Goal: Task Accomplishment & Management: Complete application form

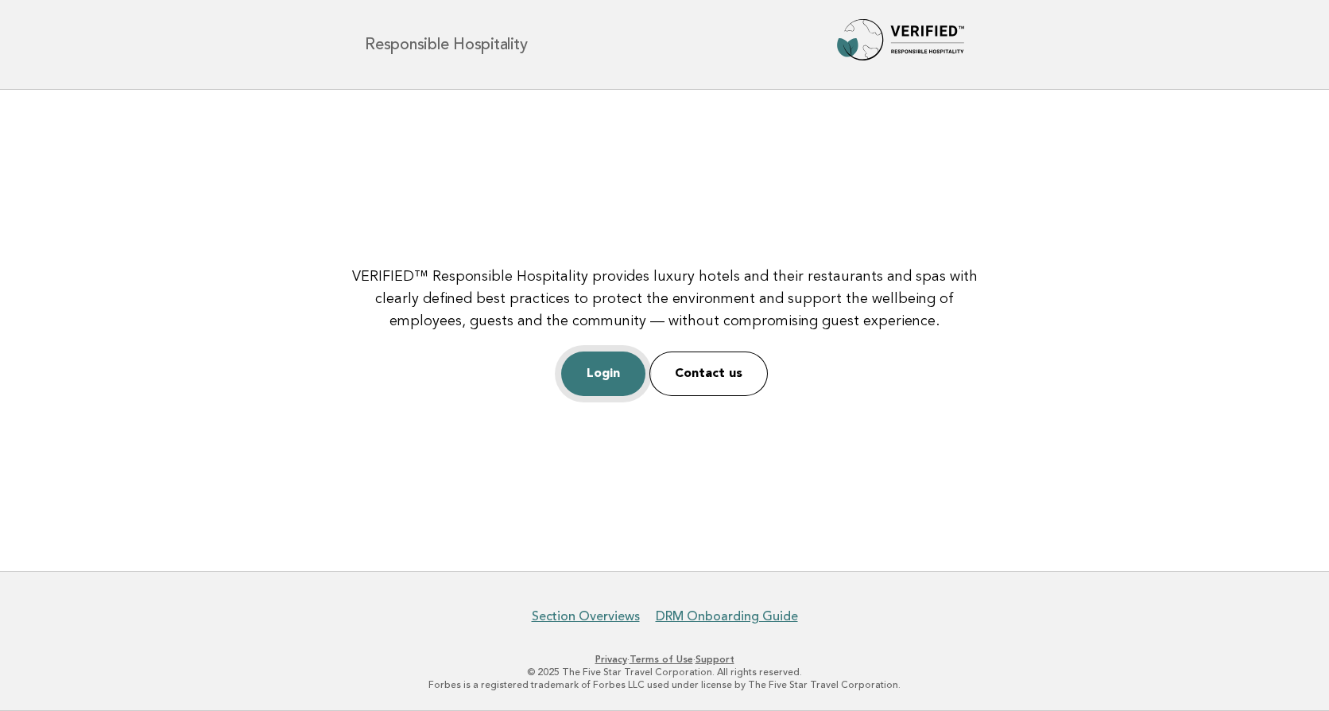
click at [597, 375] on link "Login" at bounding box center [603, 373] width 84 height 45
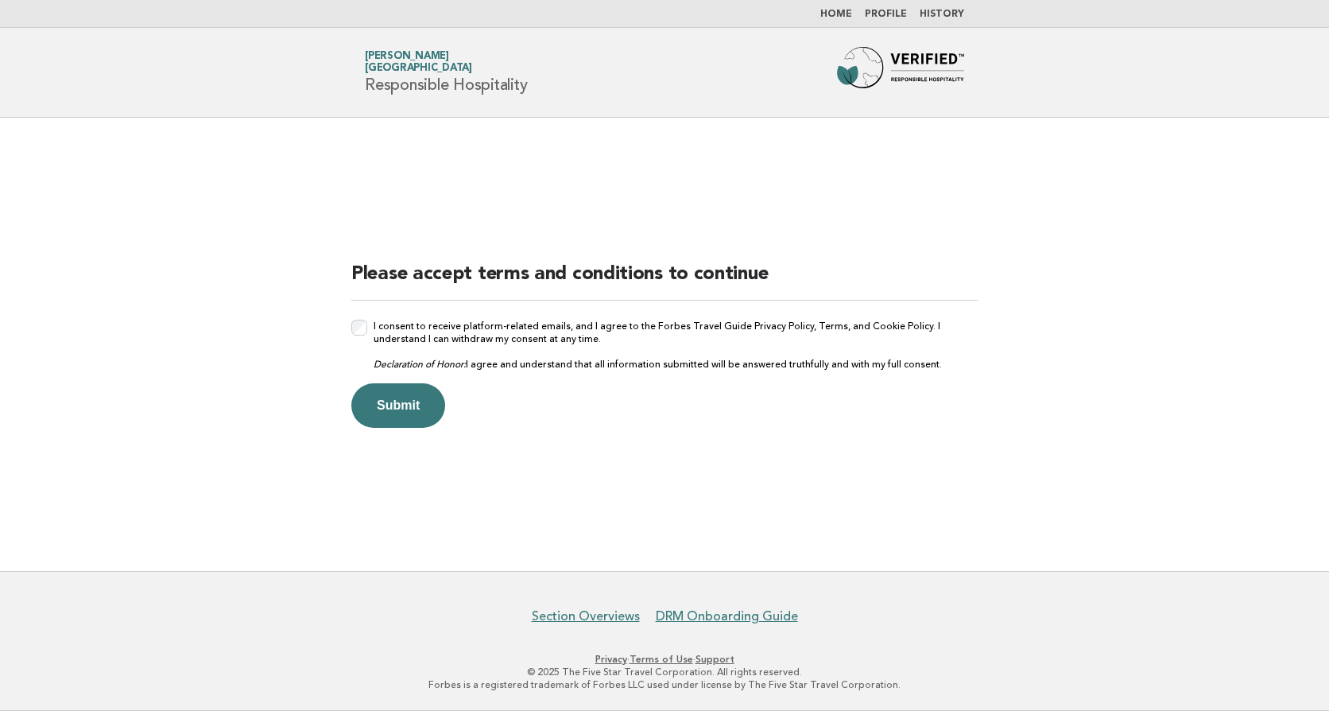
click at [398, 398] on button "Submit" at bounding box center [398, 405] width 94 height 45
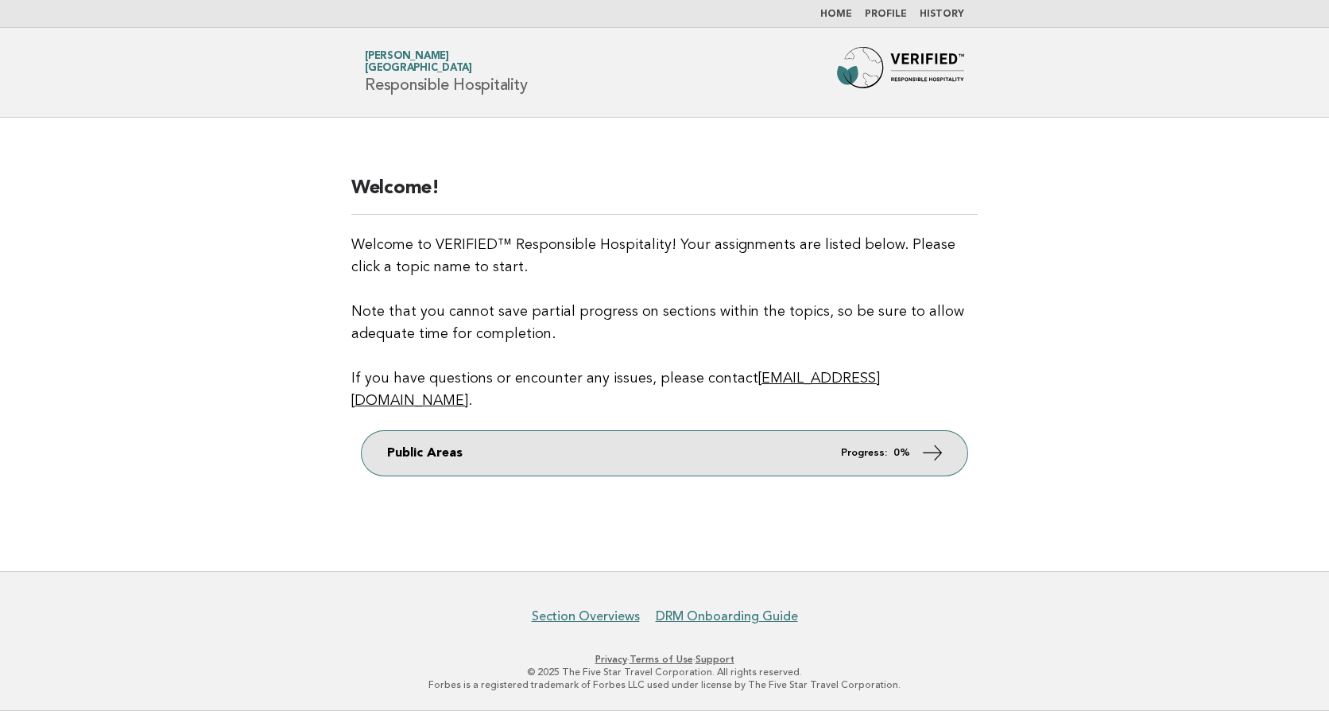
click at [639, 440] on link "Public Areas Progress: 0%" at bounding box center [665, 453] width 606 height 45
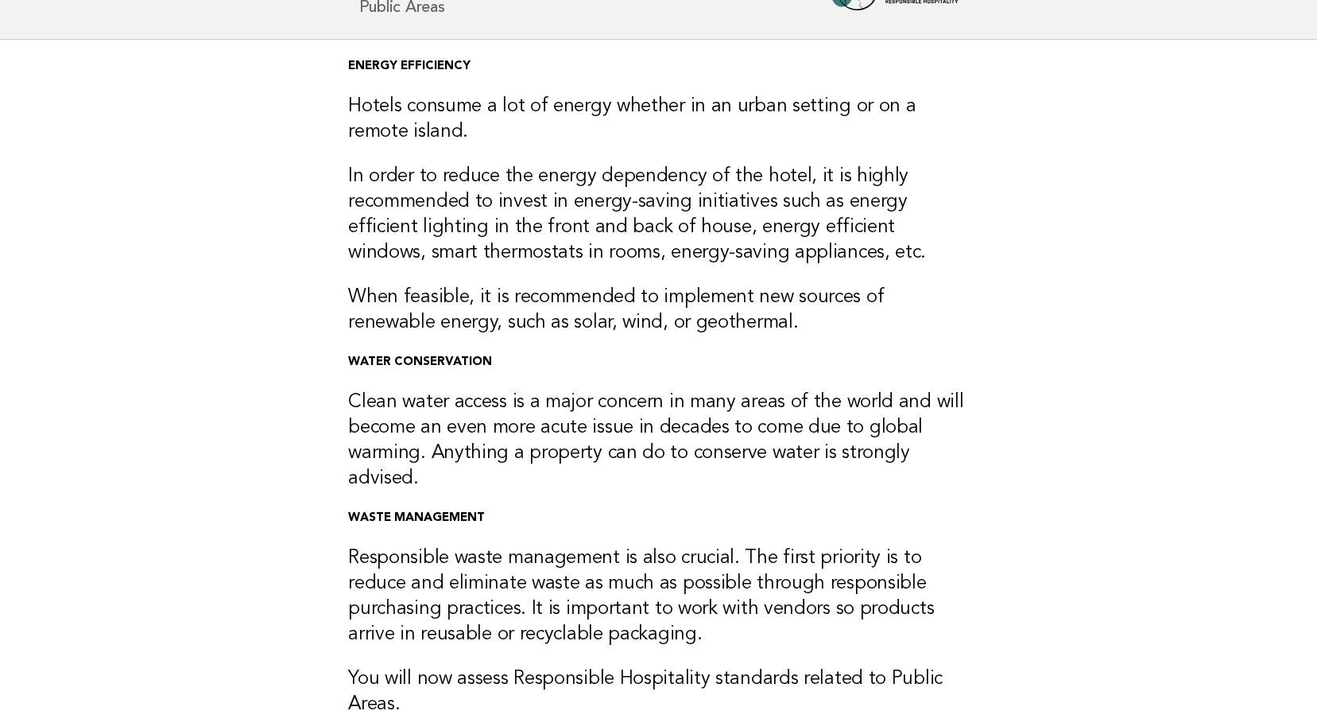
scroll to position [339, 0]
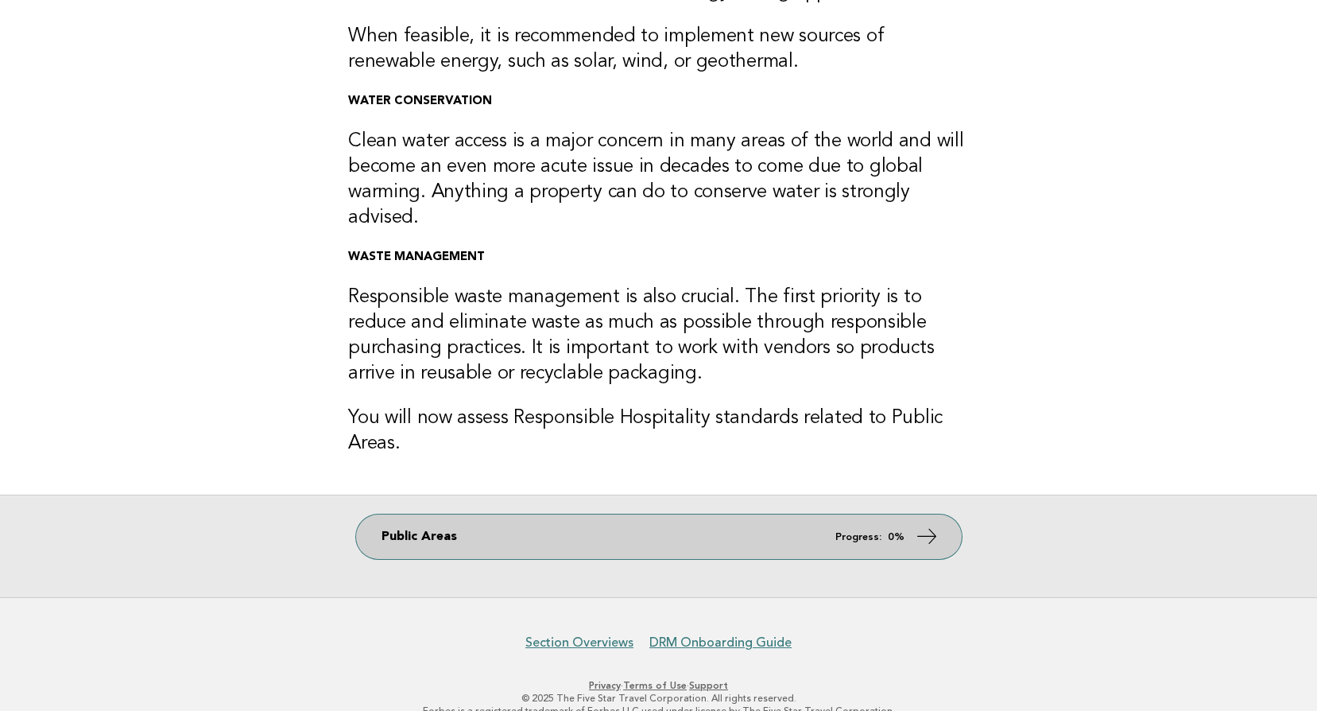
click at [553, 515] on link "Public Areas Progress: 0%" at bounding box center [659, 536] width 606 height 45
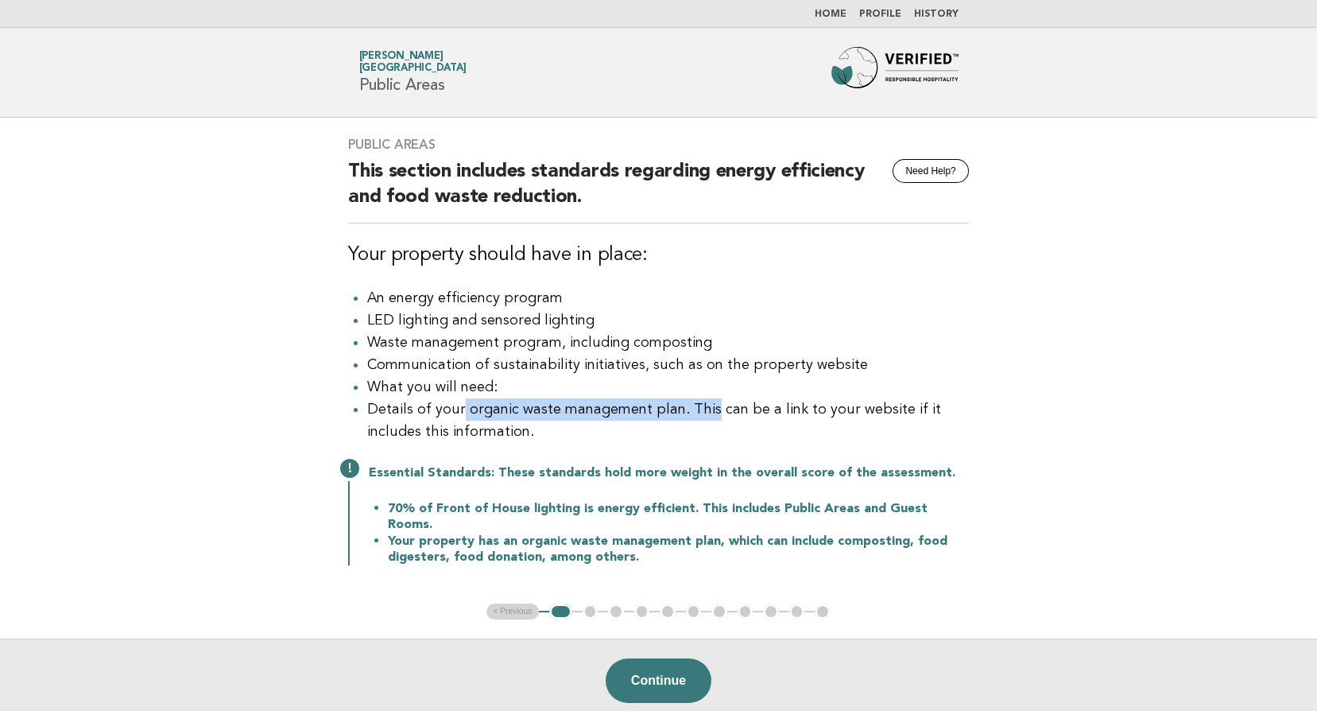
drag, startPoint x: 458, startPoint y: 413, endPoint x: 701, endPoint y: 423, distance: 243.5
click at [701, 423] on li "Details of your organic waste management plan. This can be a link to your websi…" at bounding box center [668, 420] width 602 height 45
click at [902, 363] on li "Communication of sustainability initiatives, such as on the property website" at bounding box center [668, 365] width 602 height 22
click at [667, 658] on button "Continue" at bounding box center [659, 680] width 106 height 45
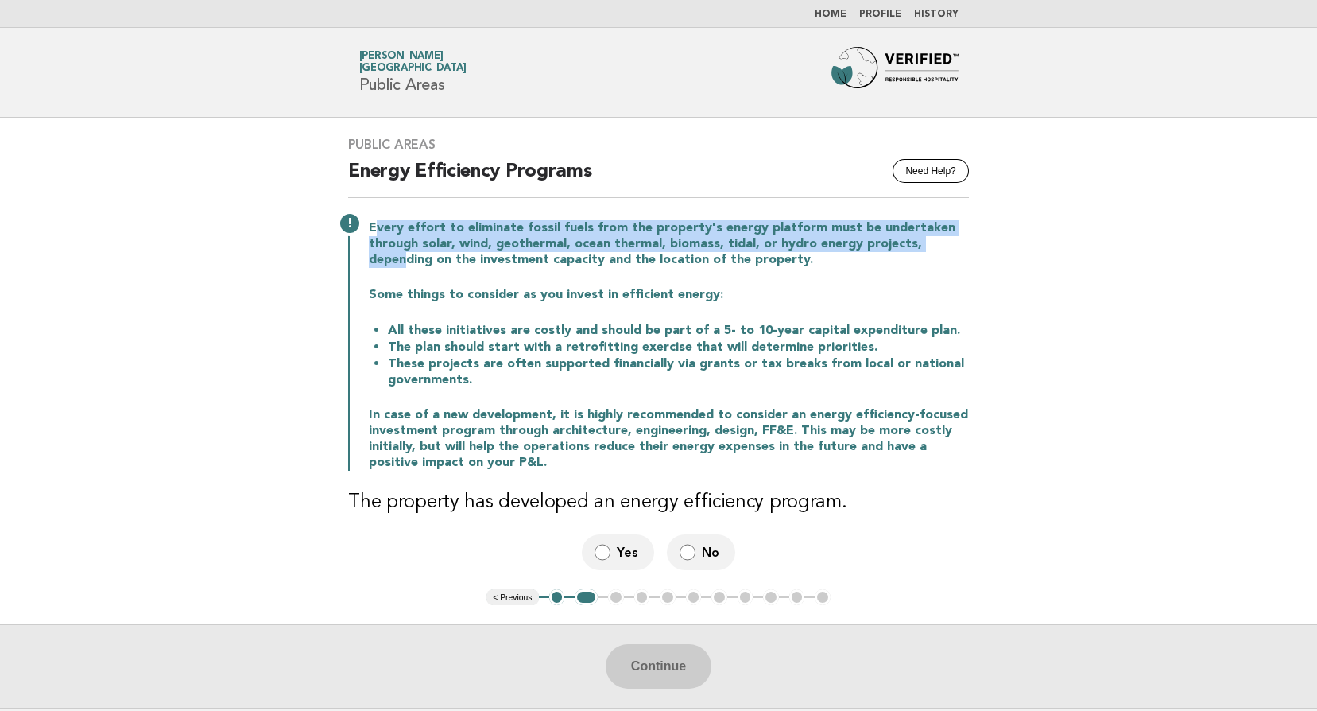
drag, startPoint x: 376, startPoint y: 227, endPoint x: 946, endPoint y: 245, distance: 570.4
click at [946, 245] on p "Every effort to eliminate fossil fuels from the property's energy platform must…" at bounding box center [669, 244] width 600 height 48
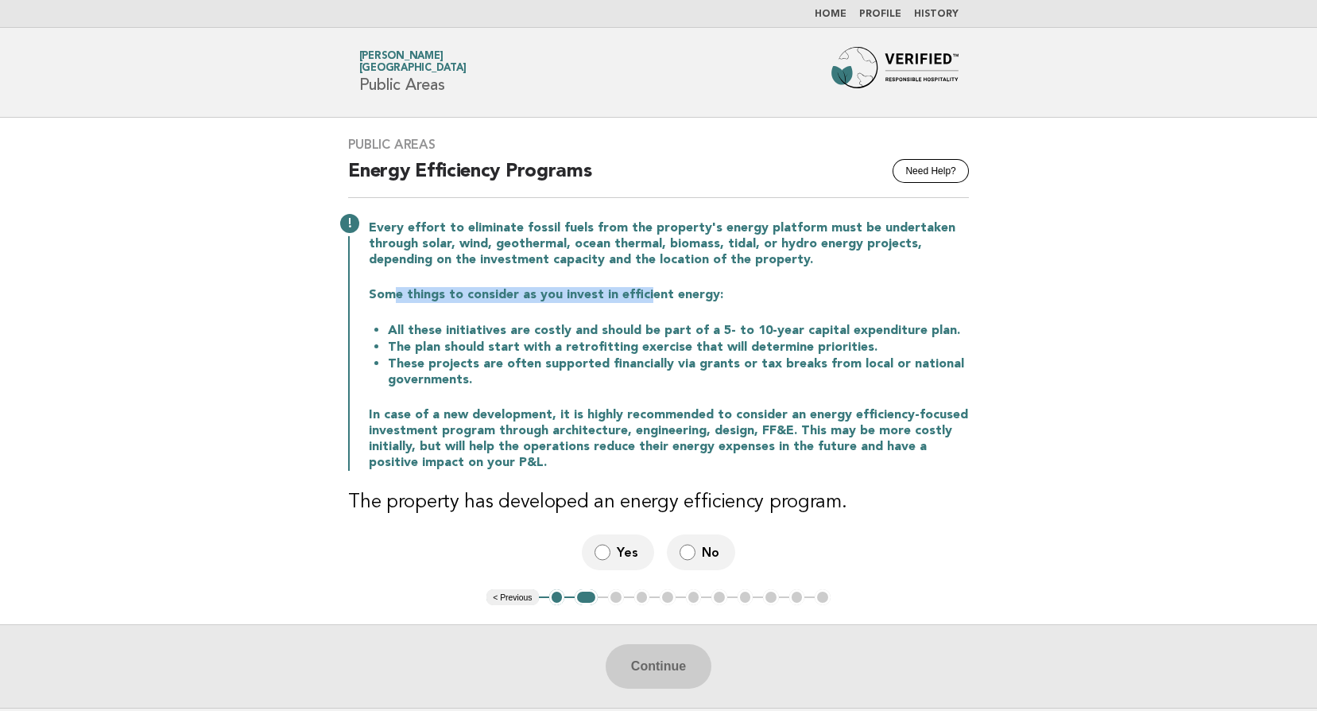
drag, startPoint x: 395, startPoint y: 293, endPoint x: 642, endPoint y: 297, distance: 246.5
click at [642, 297] on p "Some things to consider as you invest in efficient energy:" at bounding box center [669, 295] width 600 height 16
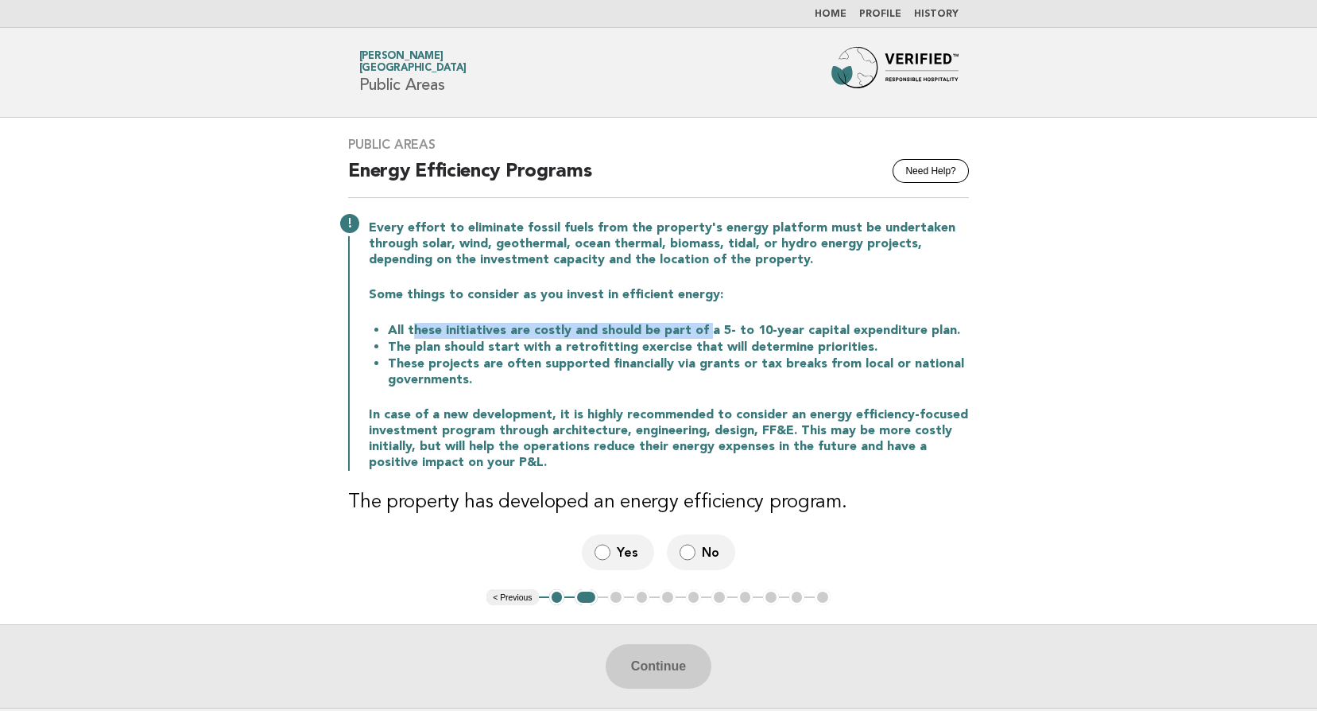
drag, startPoint x: 409, startPoint y: 329, endPoint x: 699, endPoint y: 326, distance: 289.4
click at [699, 326] on li "All these initiatives are costly and should be part of a 5- to 10-year capital …" at bounding box center [678, 330] width 581 height 17
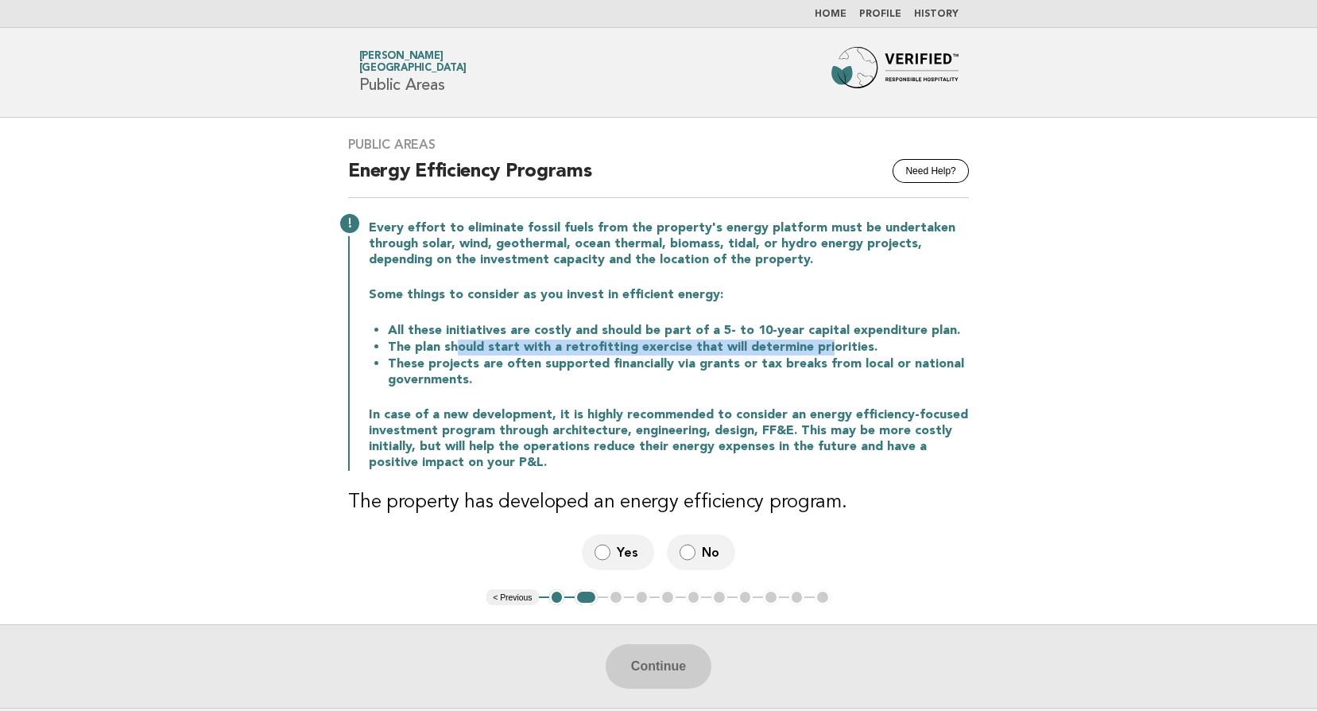
drag, startPoint x: 493, startPoint y: 340, endPoint x: 818, endPoint y: 342, distance: 325.2
click at [818, 342] on li "The plan should start with a retrofitting exercise that will determine prioriti…" at bounding box center [678, 347] width 581 height 17
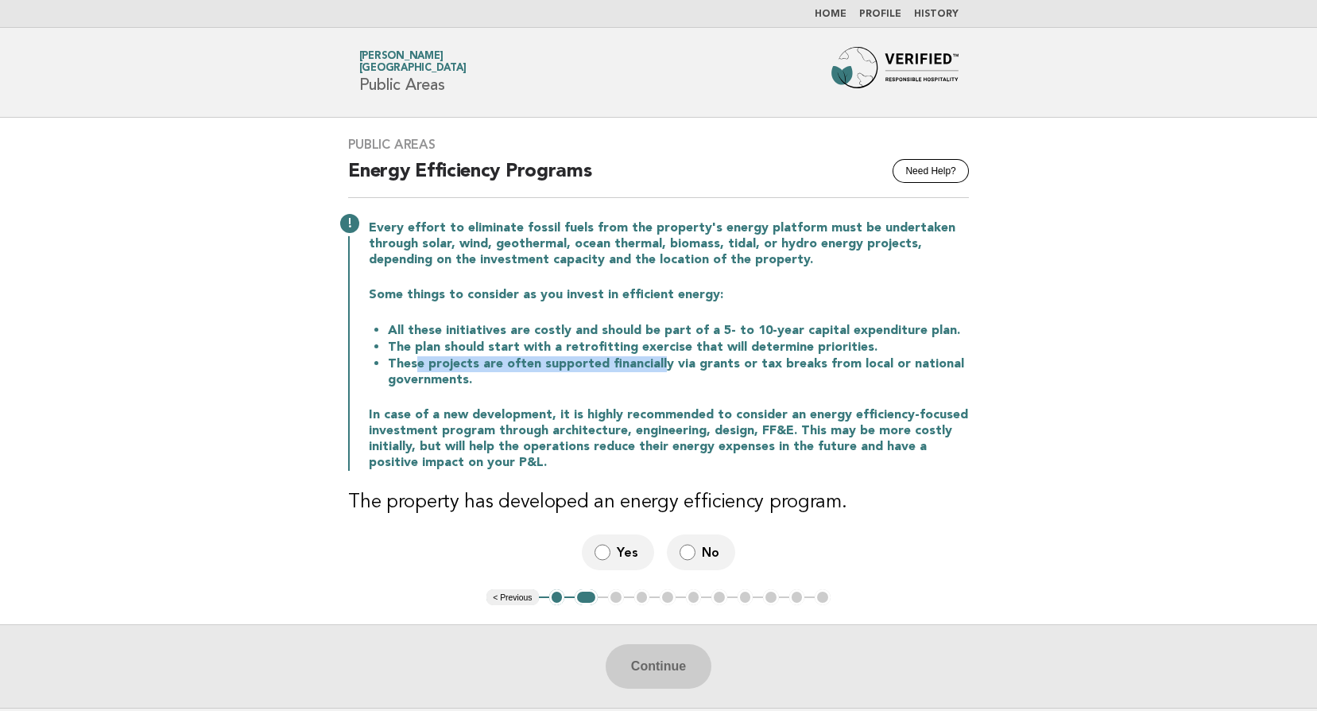
drag, startPoint x: 414, startPoint y: 360, endPoint x: 657, endPoint y: 371, distance: 242.8
click at [657, 371] on li "These projects are often supported financially via grants or tax breaks from lo…" at bounding box center [678, 371] width 581 height 33
drag, startPoint x: 657, startPoint y: 371, endPoint x: 568, endPoint y: 395, distance: 92.2
click at [581, 393] on div "Every effort to eliminate fossil fuels from the property's energy platform must…" at bounding box center [658, 344] width 621 height 254
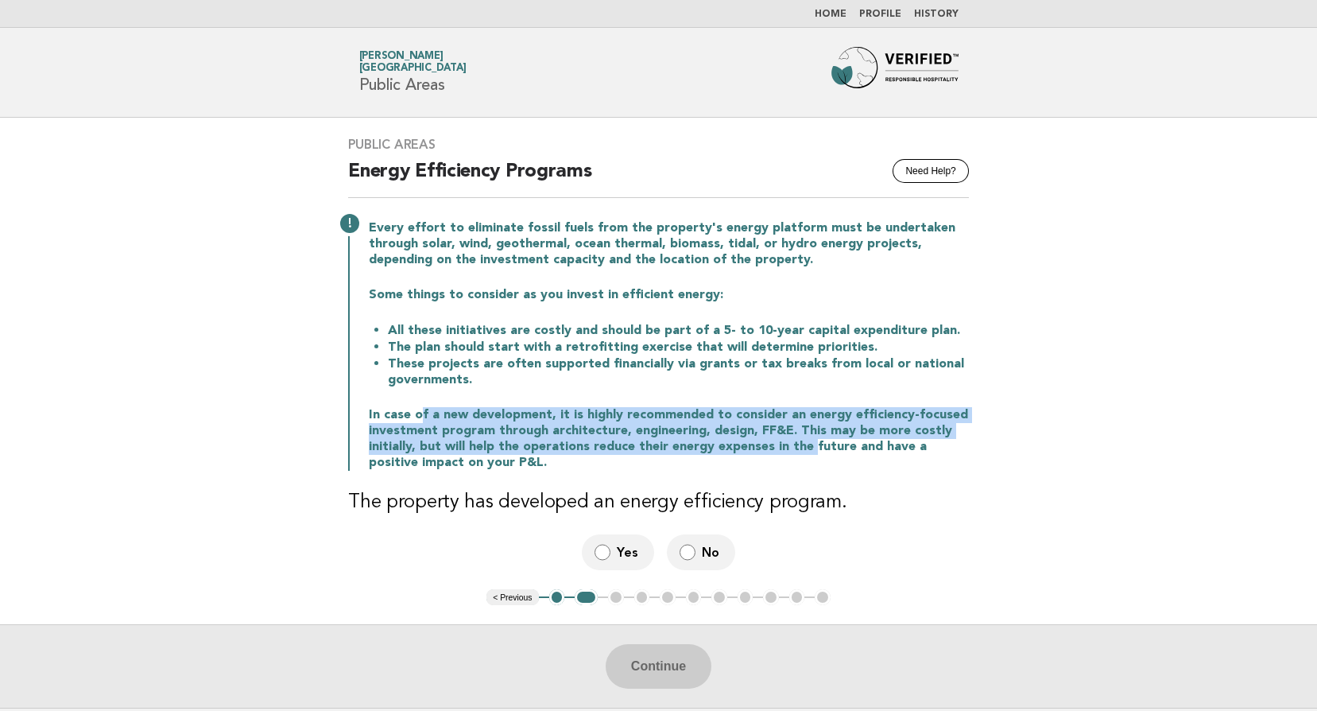
drag, startPoint x: 499, startPoint y: 423, endPoint x: 805, endPoint y: 447, distance: 307.8
click at [805, 447] on p "In case of a new development, it is highly recommended to consider an energy ef…" at bounding box center [669, 439] width 600 height 64
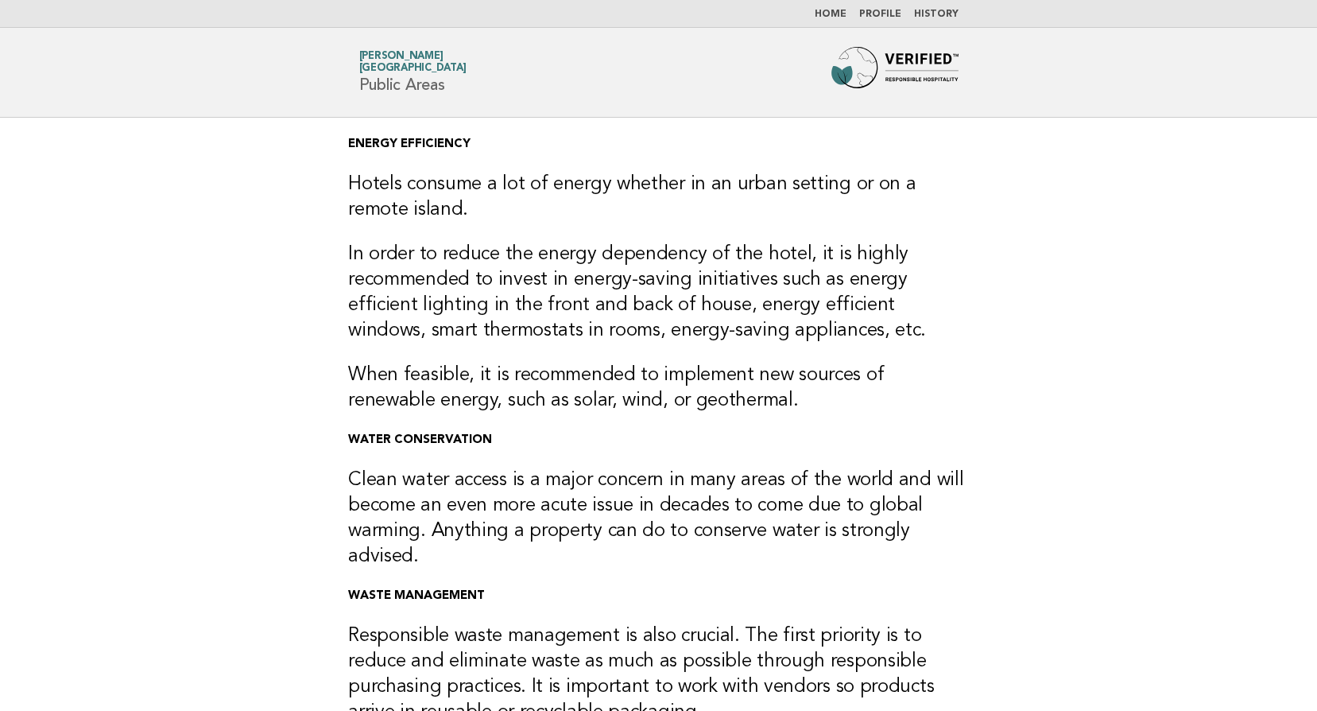
scroll to position [339, 0]
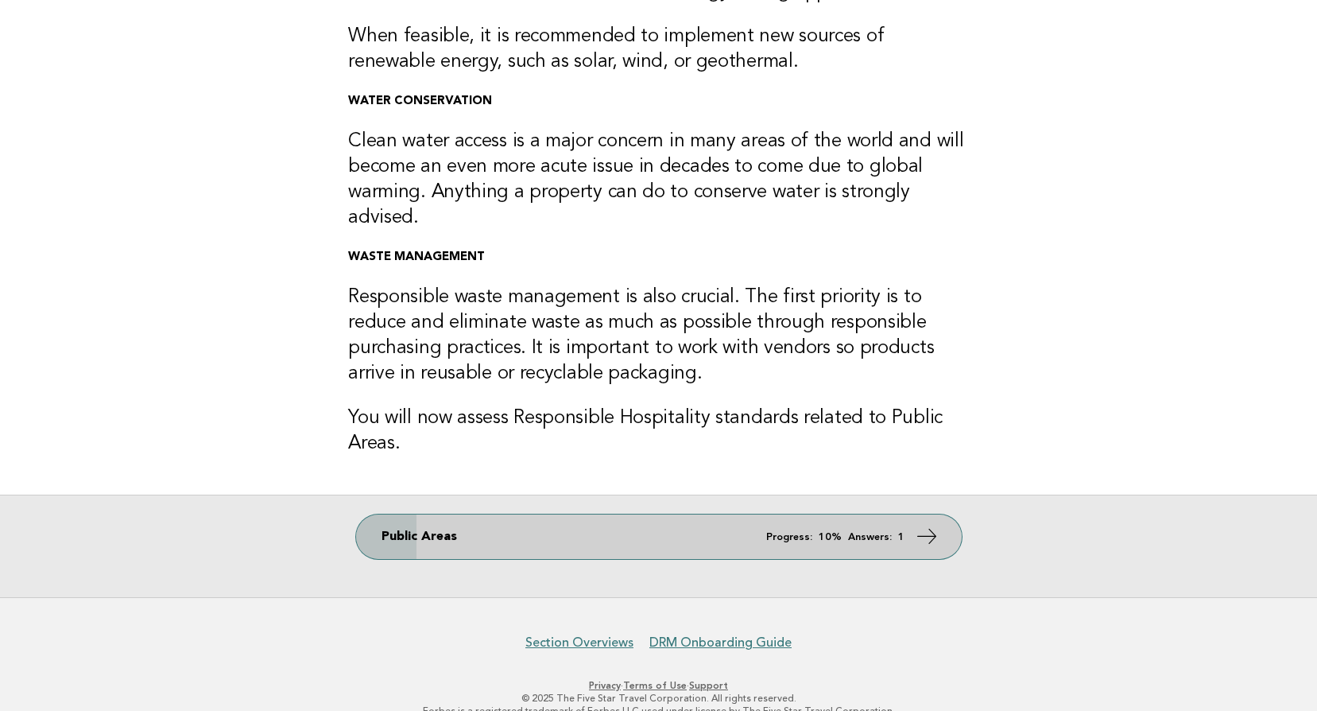
click at [840, 519] on link "Public Areas Progress: 10% Answers: 1" at bounding box center [659, 536] width 606 height 45
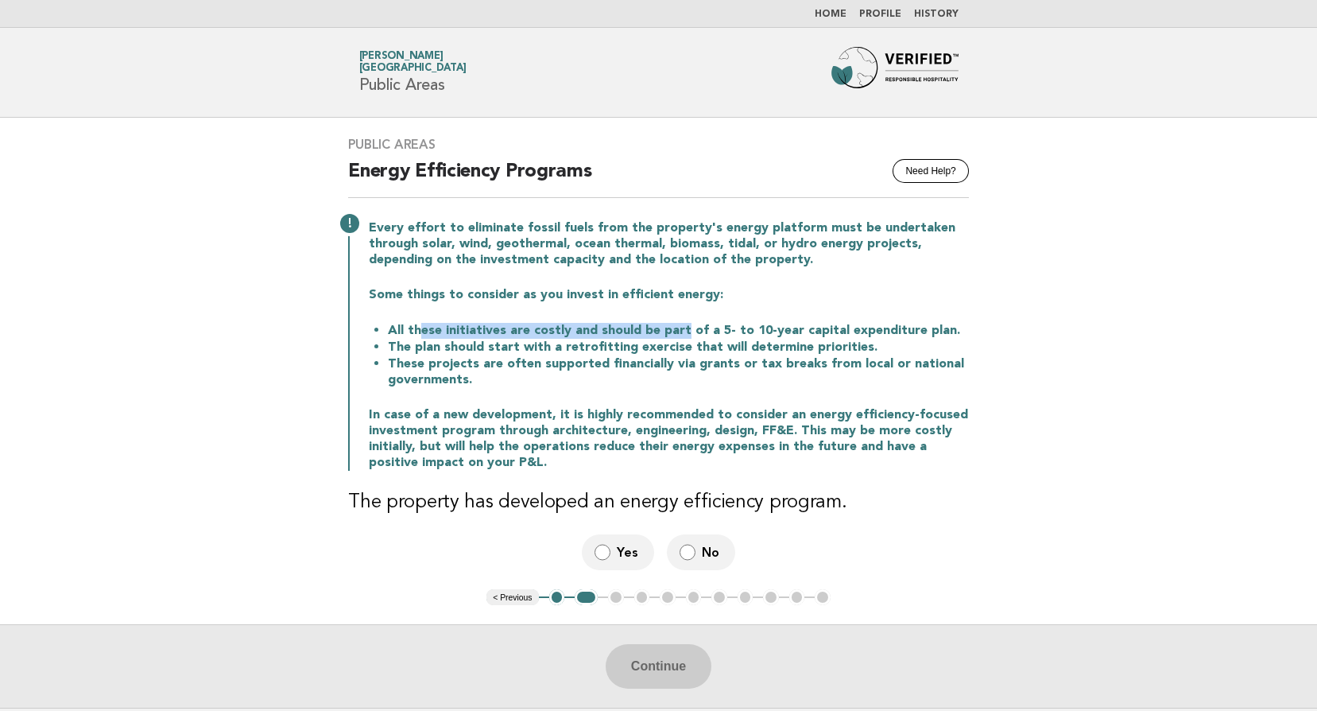
drag, startPoint x: 417, startPoint y: 330, endPoint x: 678, endPoint y: 334, distance: 261.6
click at [678, 334] on li "All these initiatives are costly and should be part of a 5- to 10-year capital …" at bounding box center [678, 330] width 581 height 17
click at [974, 325] on div "Public Areas Need Help? Energy Efficiency Programs Every effort to eliminate fo…" at bounding box center [658, 353] width 659 height 471
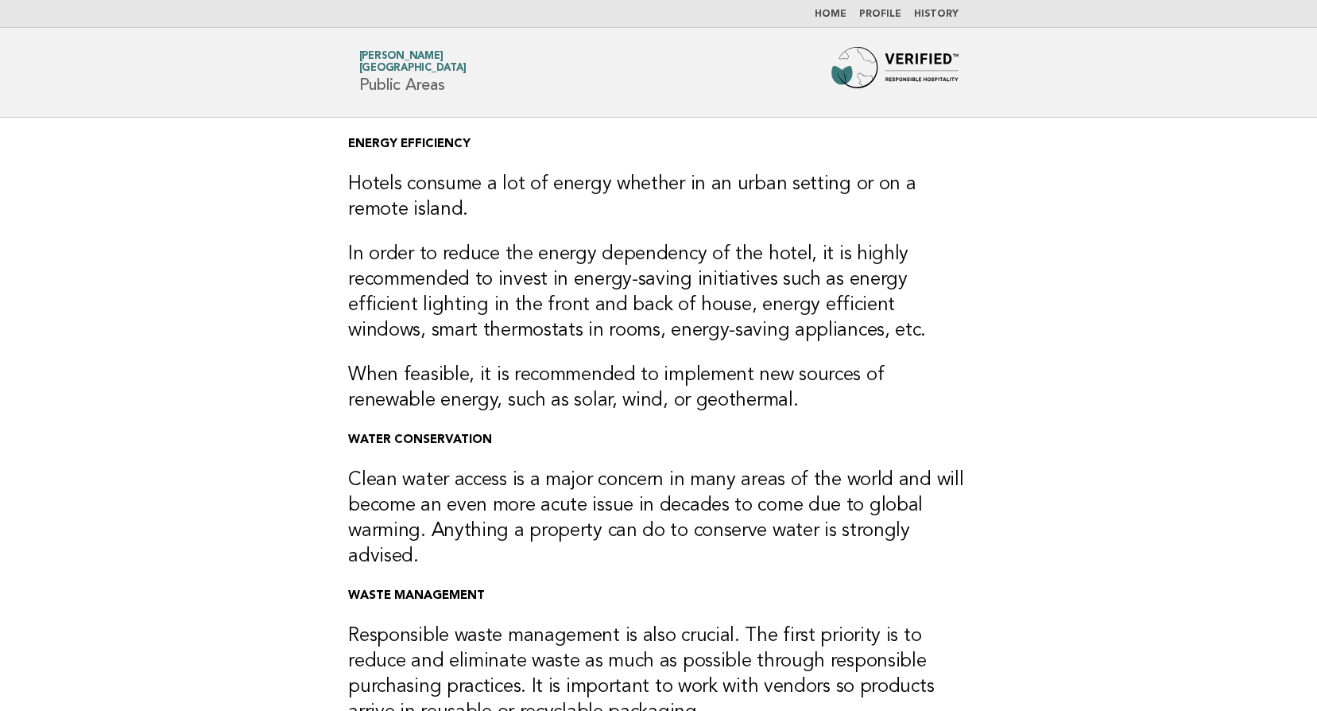
scroll to position [339, 0]
